Goal: Go to known website: Access a specific website the user already knows

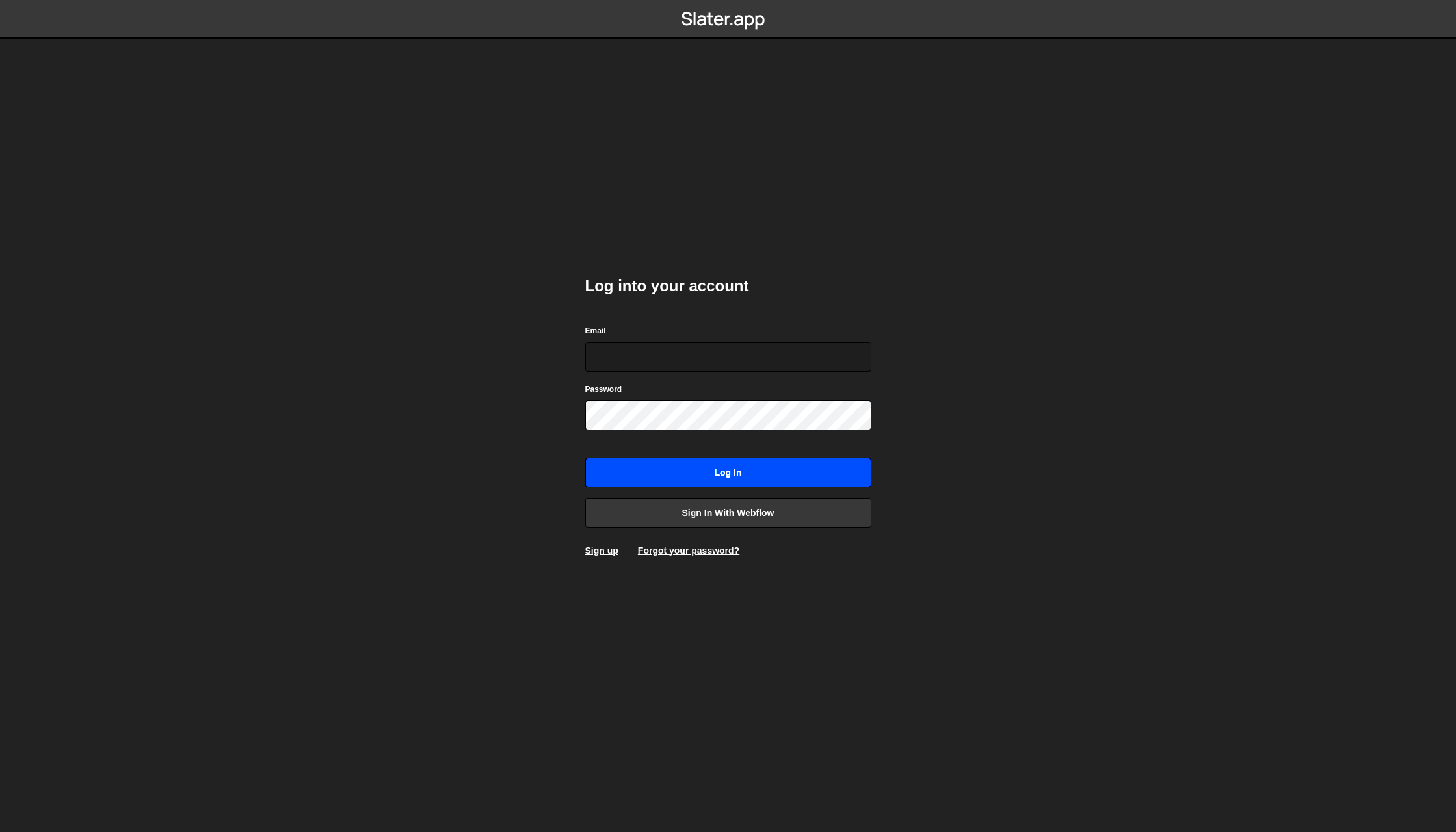
type input "andy@ander.agency"
click at [680, 480] on input "Log in" at bounding box center [728, 472] width 286 height 30
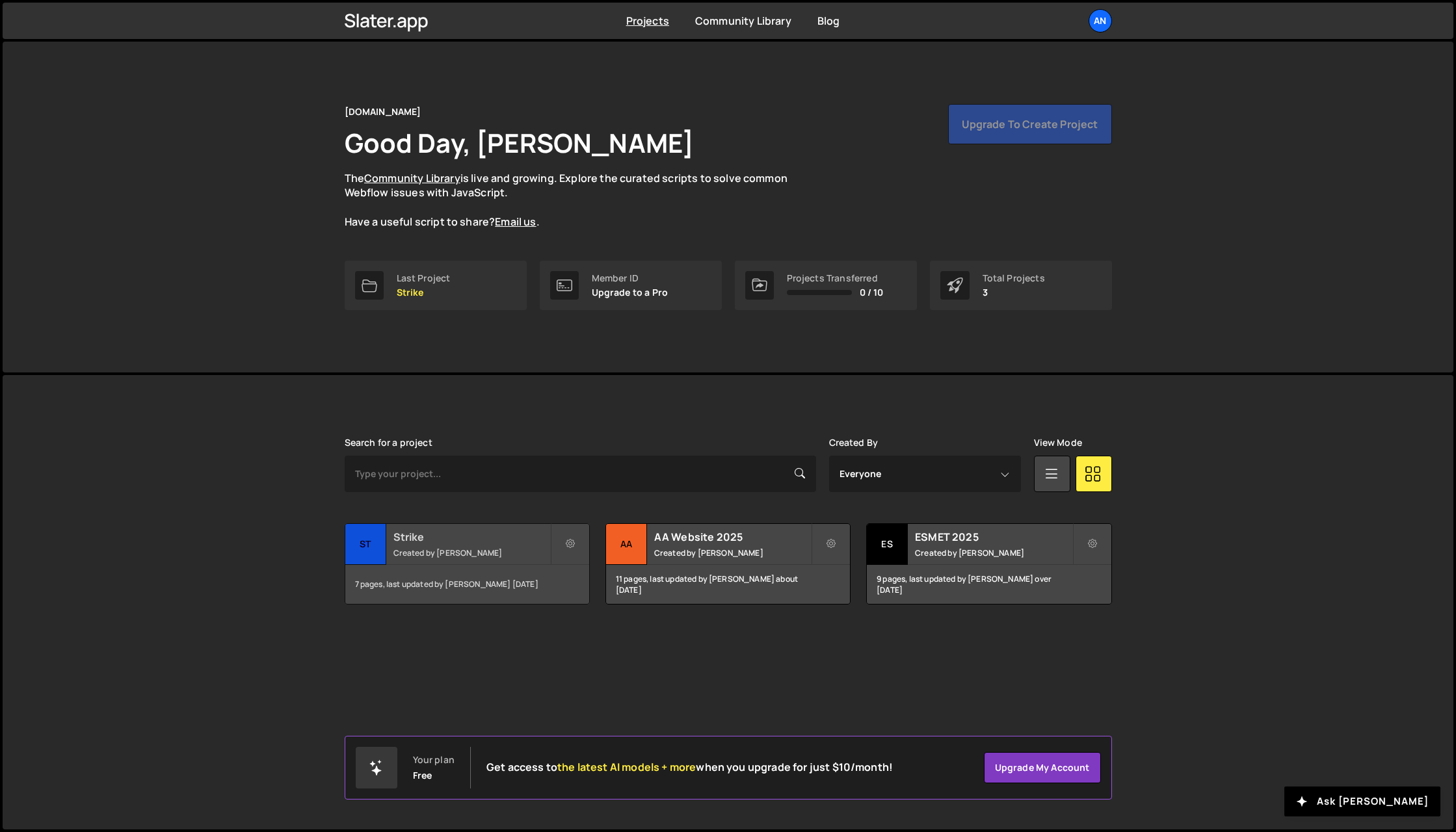
click at [441, 552] on small "Created by Andres Sentis" at bounding box center [472, 552] width 156 height 11
